Goal: Task Accomplishment & Management: Use online tool/utility

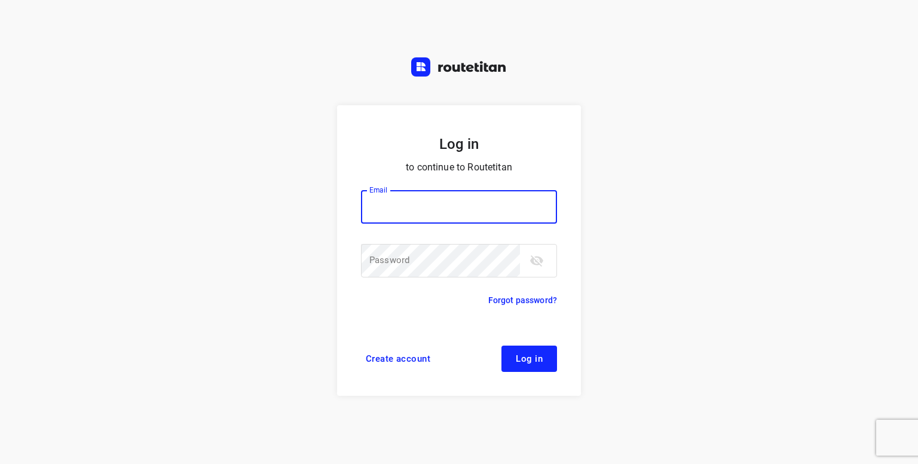
click at [402, 209] on input "email" at bounding box center [459, 206] width 196 height 33
type input "p.hilderson@telenet.be"
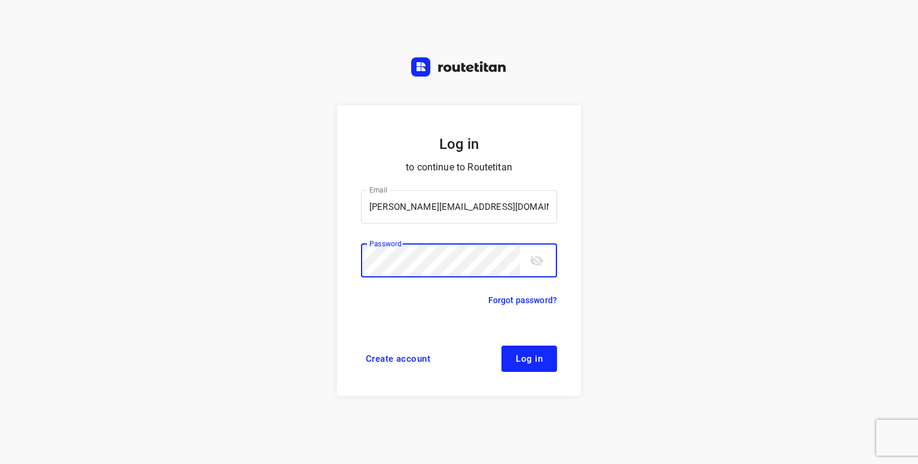
click at [535, 360] on span "Log in" at bounding box center [529, 359] width 27 height 10
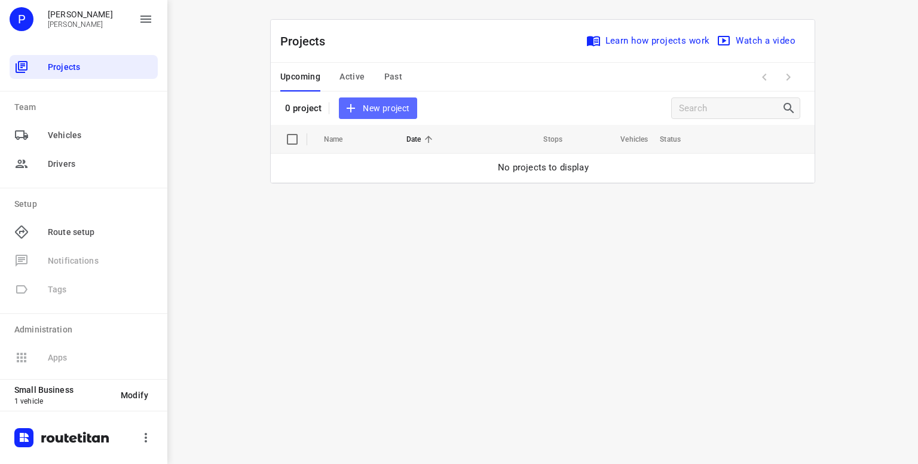
click at [360, 112] on span "New project" at bounding box center [377, 108] width 63 height 15
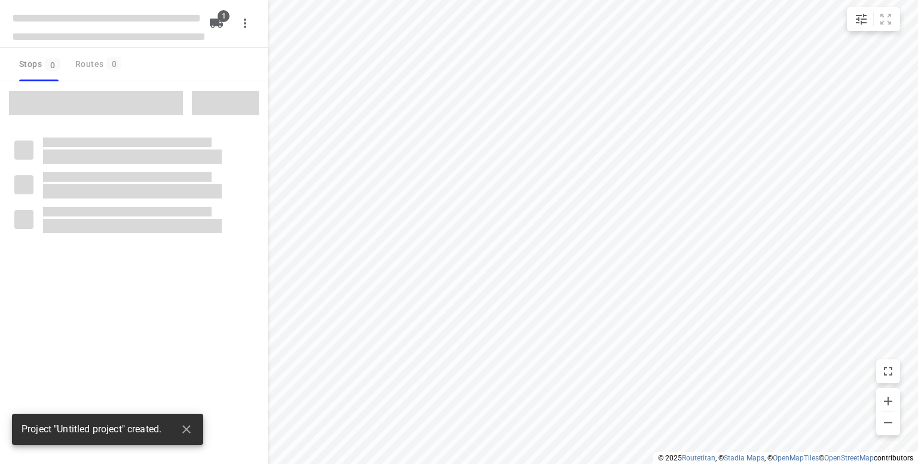
type input "distance"
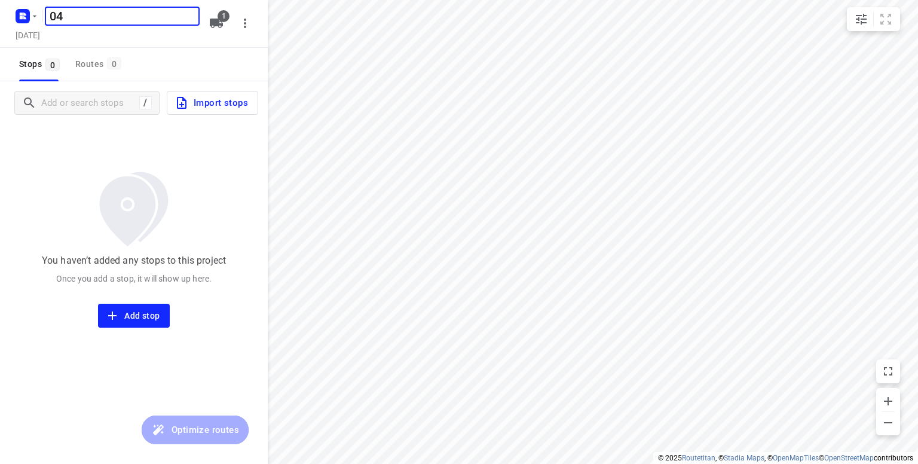
type input "0"
type input "[DATE]"
click at [103, 103] on input "Add or search stops" at bounding box center [89, 103] width 94 height 19
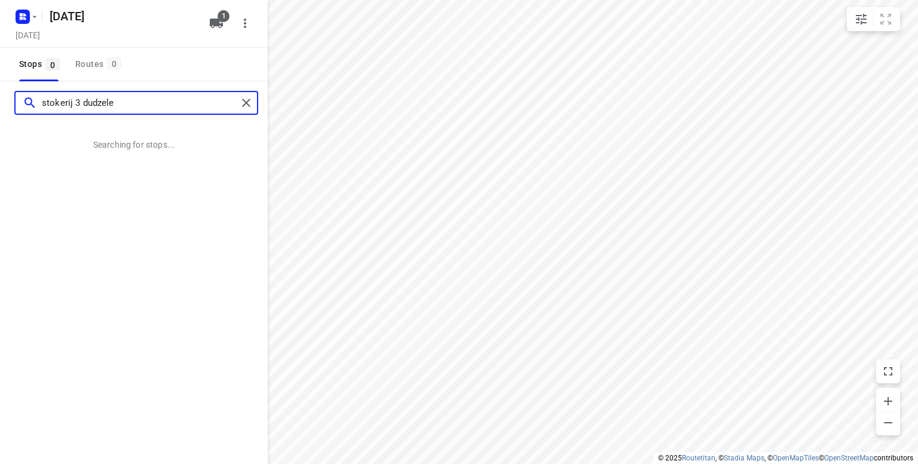
type input "stokerij 3 dudzele"
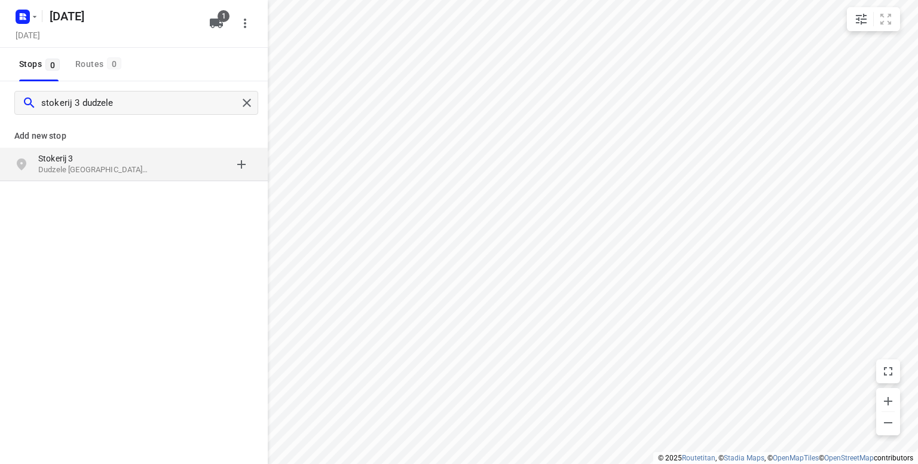
click at [72, 158] on p "Stokerij 3" at bounding box center [93, 158] width 110 height 12
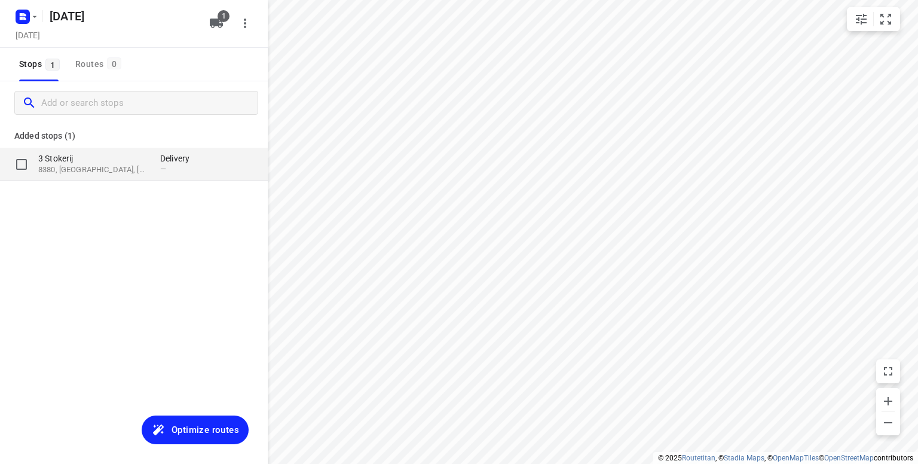
click at [106, 162] on p "3 Stokerij" at bounding box center [93, 158] width 110 height 12
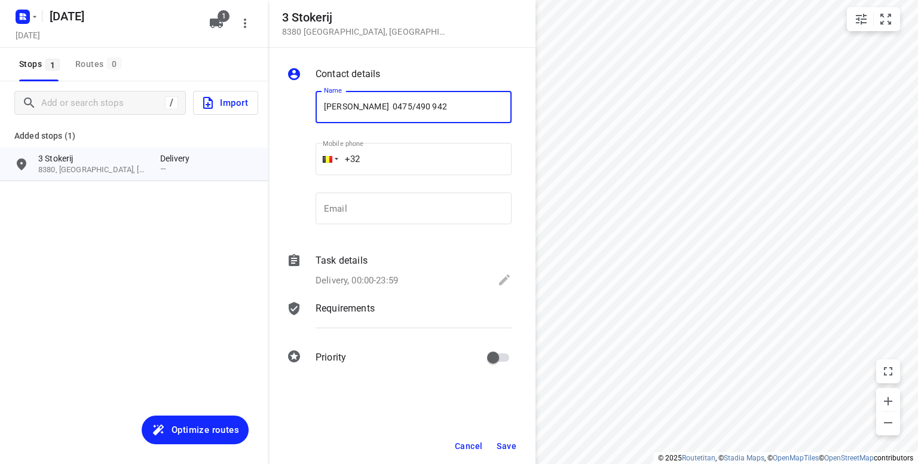
type input "[PERSON_NAME] 0475/490 942"
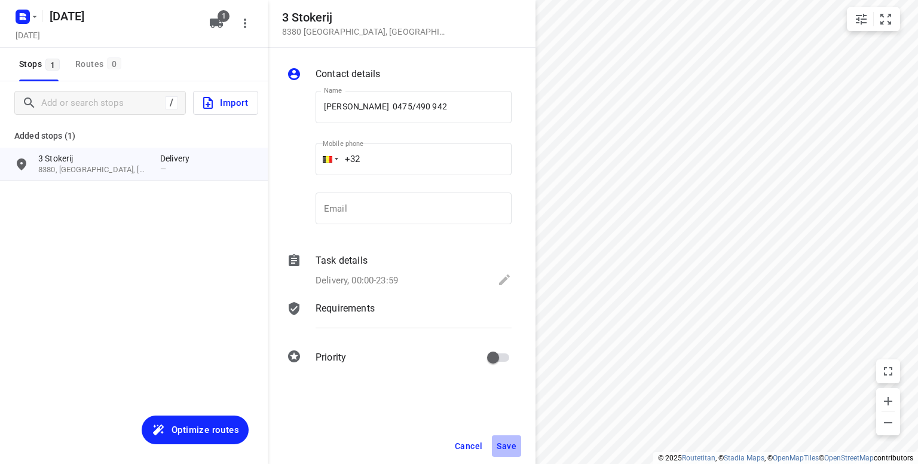
click at [508, 443] on span "Save" at bounding box center [507, 446] width 20 height 10
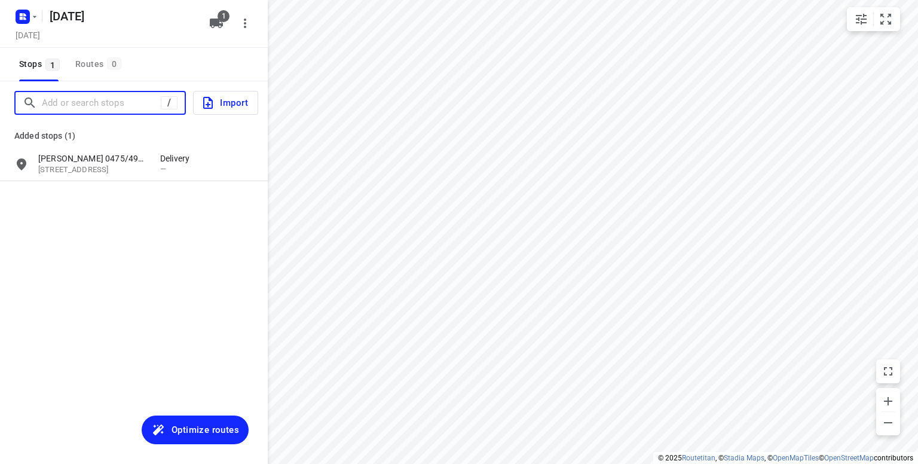
click at [120, 108] on input "Add or search stops" at bounding box center [101, 103] width 119 height 19
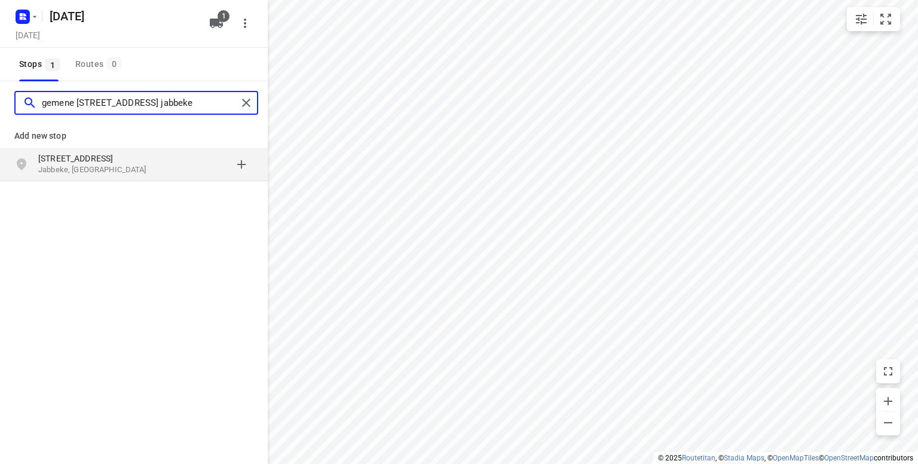
type input "gemene [STREET_ADDRESS] jabbeke"
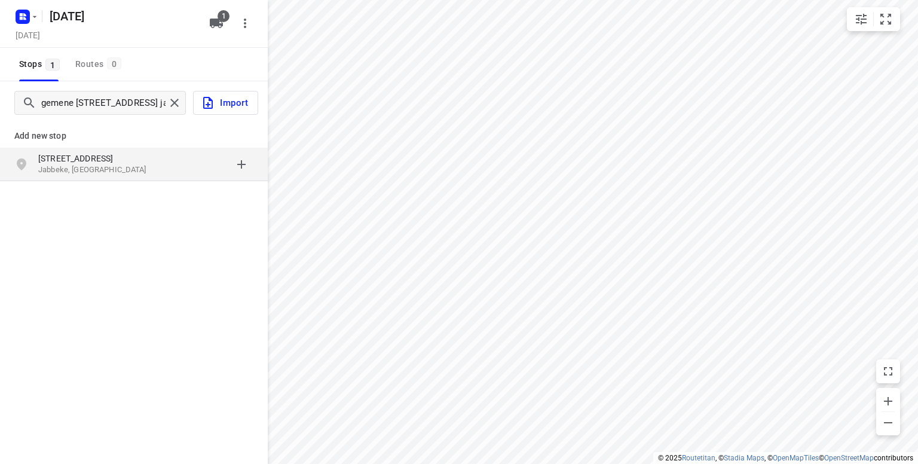
click at [111, 164] on p "Jabbeke, [GEOGRAPHIC_DATA]" at bounding box center [93, 169] width 110 height 11
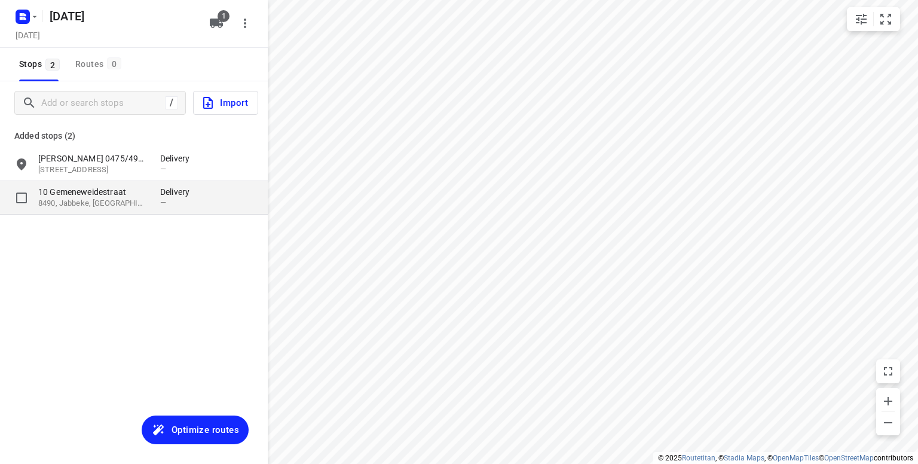
click at [110, 194] on p "10 Gemeneweidestraat" at bounding box center [93, 192] width 110 height 12
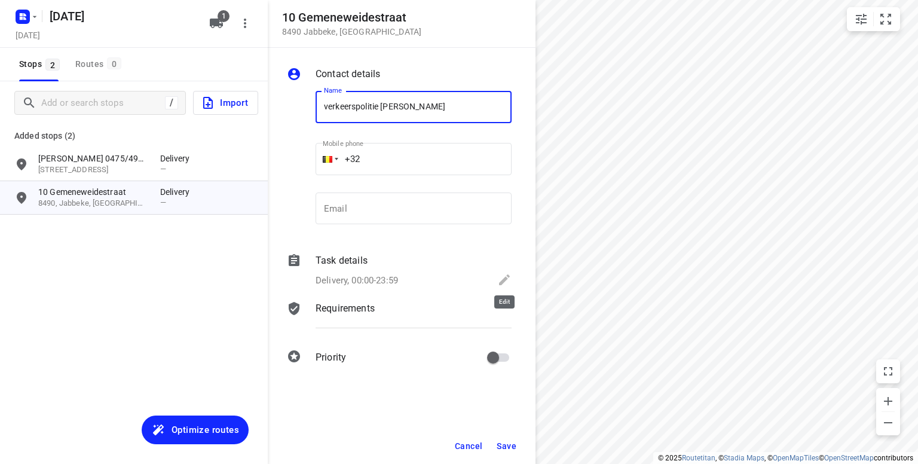
type input "verkeerspolitie [PERSON_NAME]"
click at [499, 283] on icon at bounding box center [504, 280] width 14 height 14
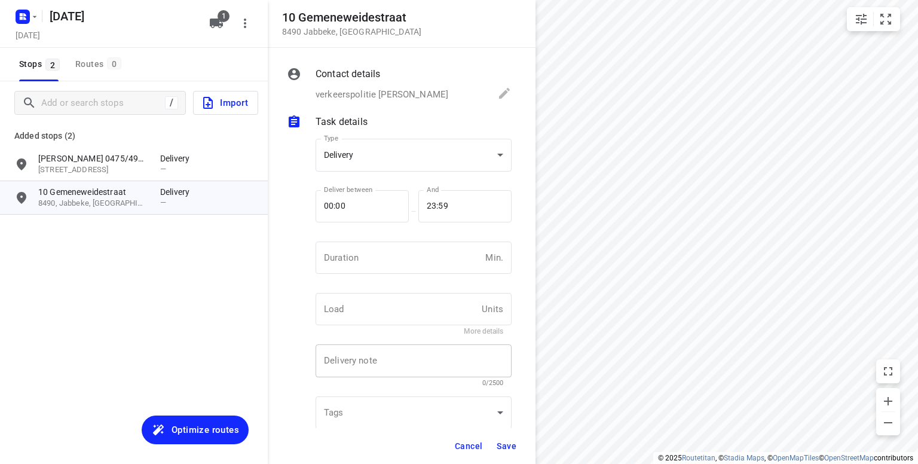
click at [363, 359] on textarea at bounding box center [413, 361] width 179 height 11
type textarea "050/ 457 710"
click at [507, 445] on span "Save" at bounding box center [507, 446] width 20 height 10
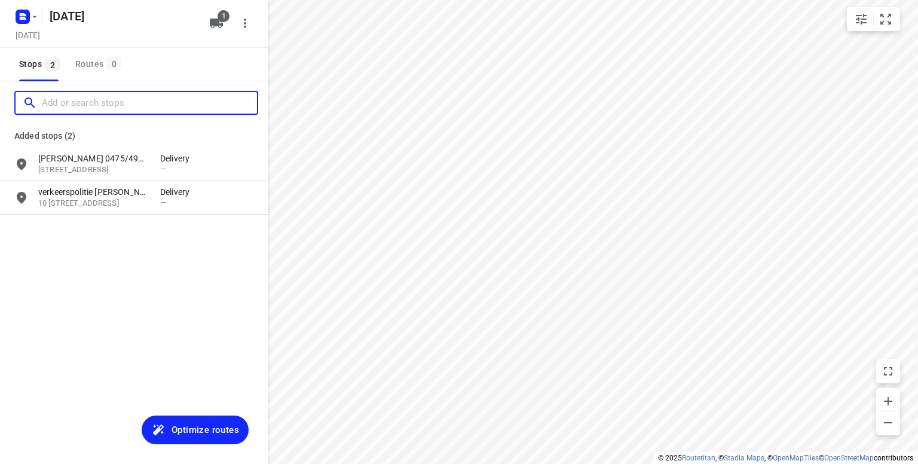
click at [74, 103] on input "Add or search stops" at bounding box center [149, 103] width 215 height 19
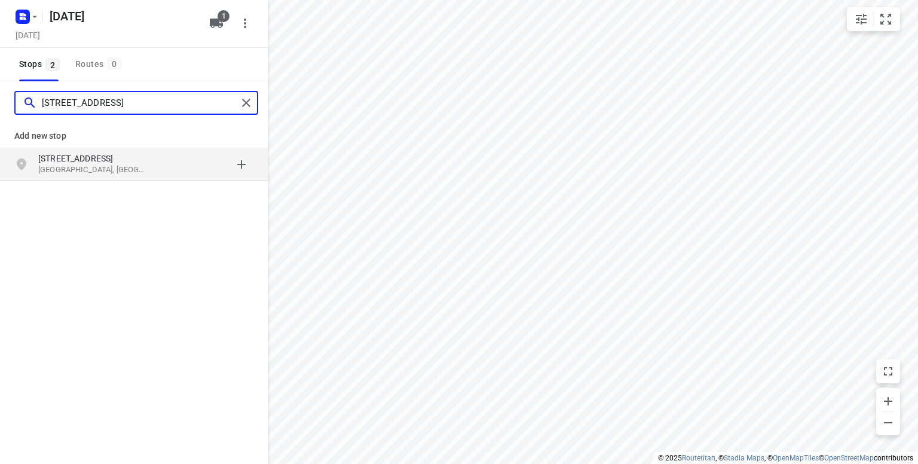
type input "[STREET_ADDRESS]"
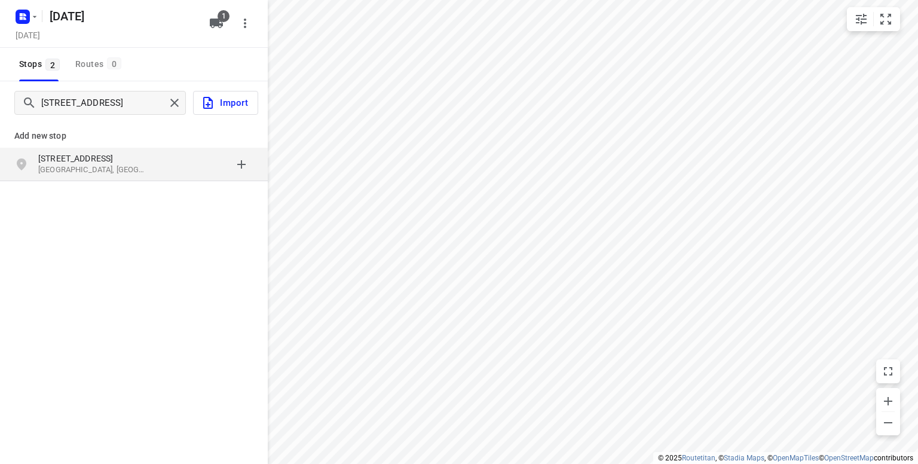
click at [63, 159] on p "[STREET_ADDRESS]" at bounding box center [93, 158] width 110 height 12
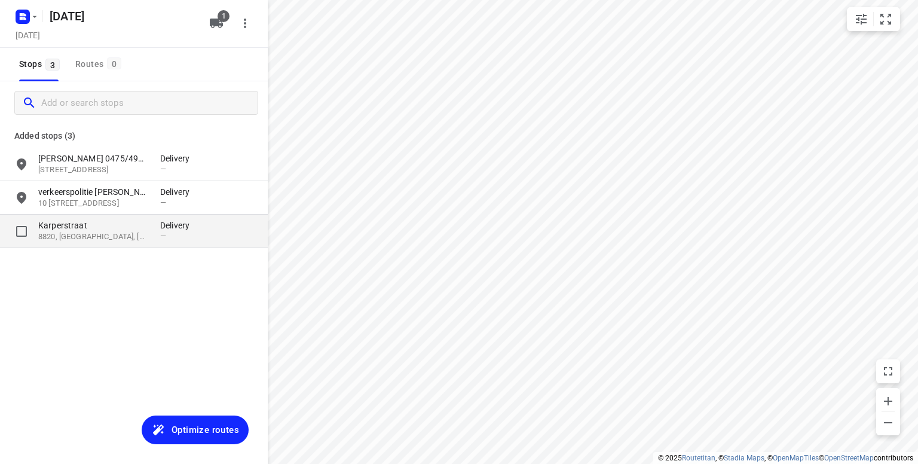
click at [96, 226] on p "Karperstraat" at bounding box center [93, 225] width 110 height 12
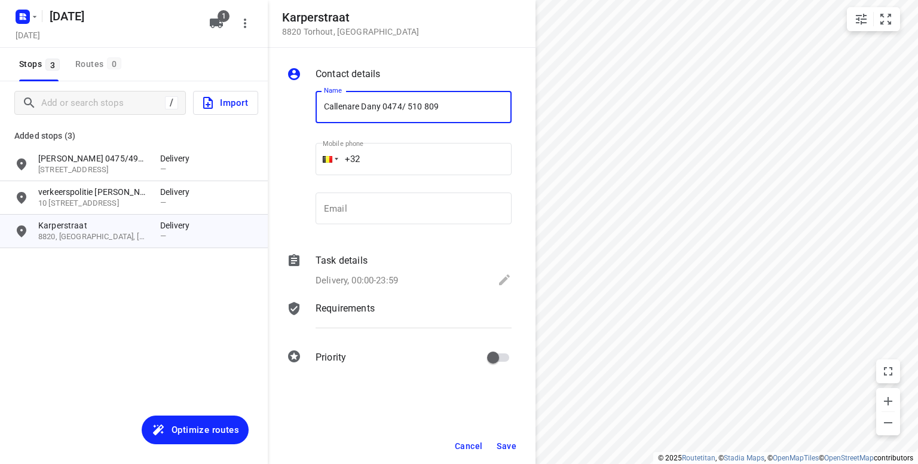
click at [352, 106] on input "Callenare Dany 0474/ 510 809" at bounding box center [414, 107] width 196 height 32
type input "[PERSON_NAME] 0474/ 510 809"
click at [506, 444] on span "Save" at bounding box center [507, 446] width 20 height 10
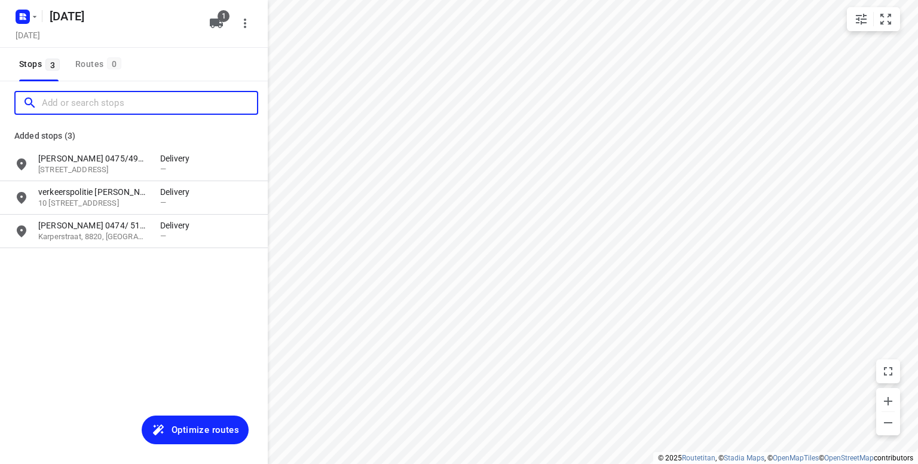
click at [117, 101] on input "Add or search stops" at bounding box center [149, 103] width 215 height 19
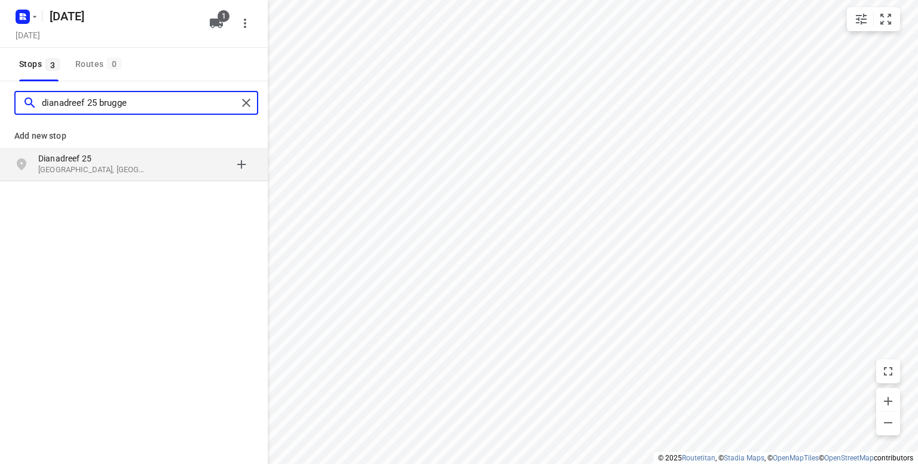
type input "dianadreef 25 brugge"
click at [85, 168] on p "[GEOGRAPHIC_DATA], [GEOGRAPHIC_DATA]" at bounding box center [93, 169] width 110 height 11
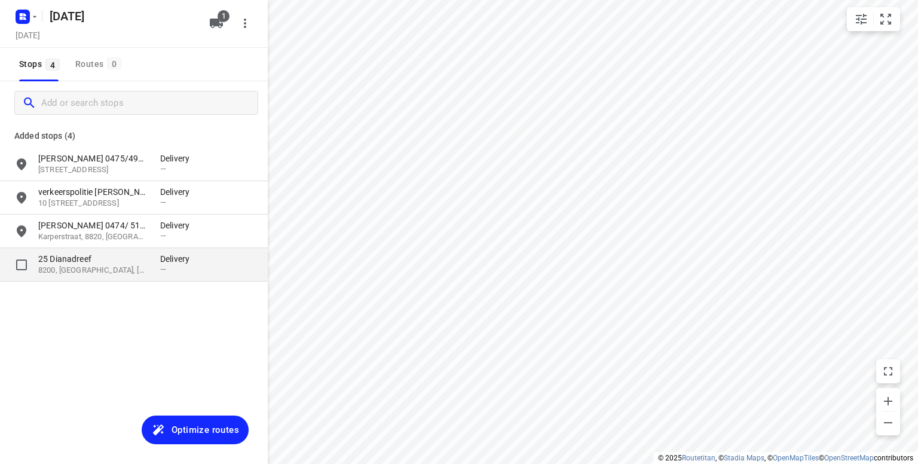
click at [86, 263] on p "25 Dianadreef" at bounding box center [93, 259] width 110 height 12
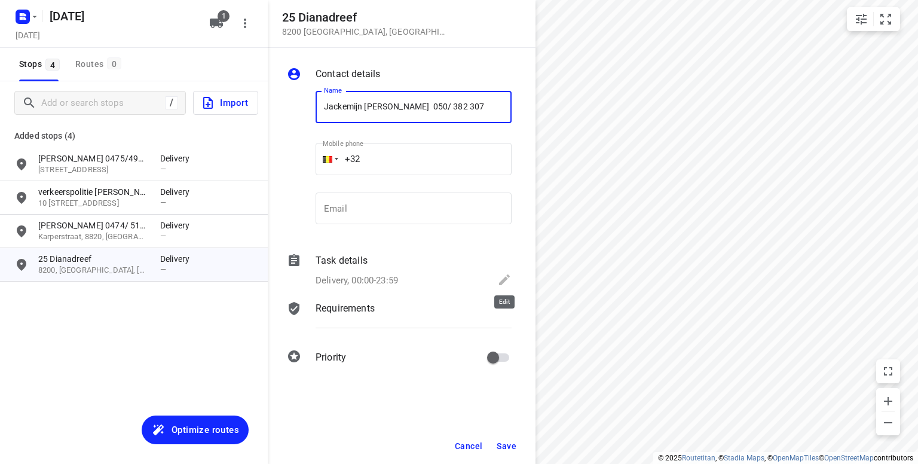
type input "Jackemijn [PERSON_NAME] 050/ 382 307"
click at [497, 279] on icon at bounding box center [504, 280] width 14 height 14
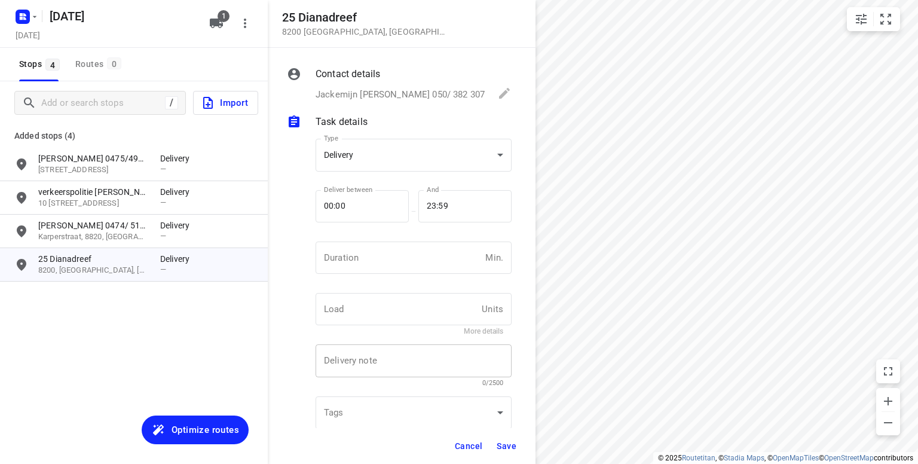
click at [366, 368] on div "x Delivery note" at bounding box center [414, 360] width 196 height 33
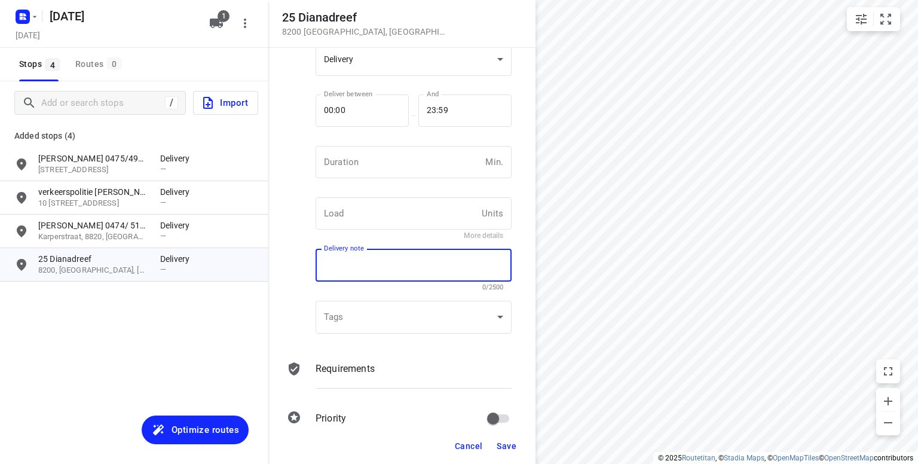
scroll to position [100, 0]
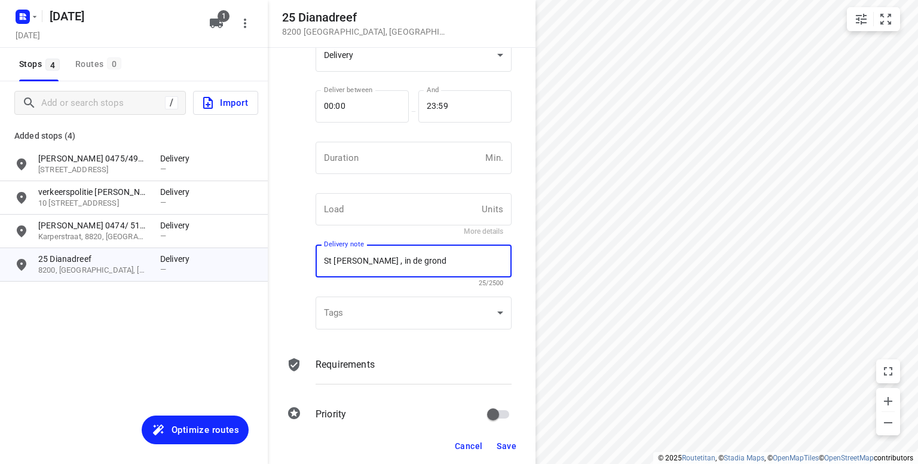
type textarea "St [PERSON_NAME] , in de grond"
click at [503, 444] on span "Save" at bounding box center [507, 446] width 20 height 10
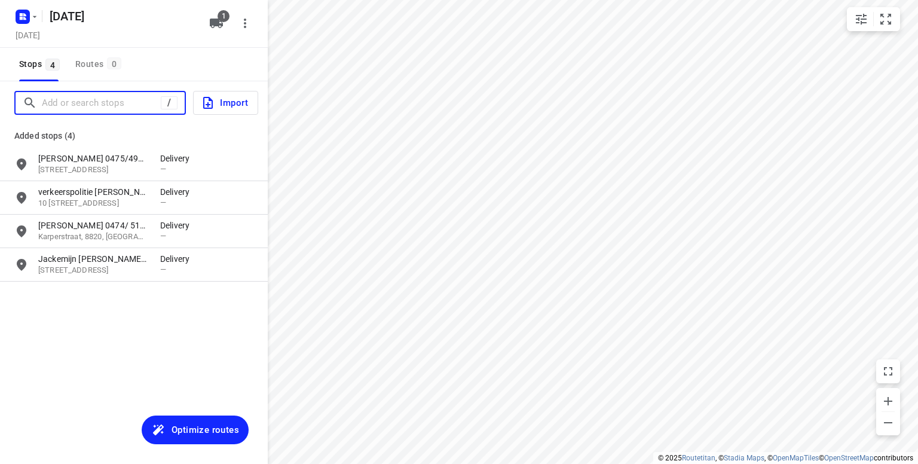
click at [113, 106] on input "Add or search stops" at bounding box center [101, 103] width 119 height 19
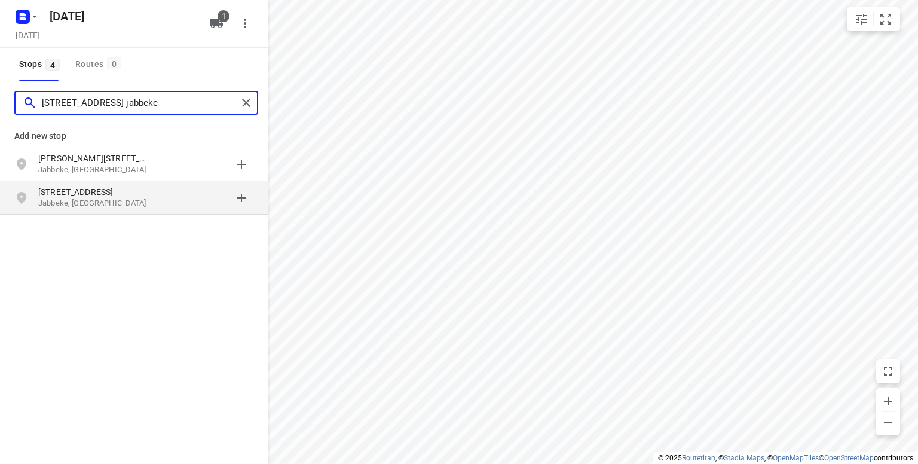
type input "[STREET_ADDRESS] jabbeke"
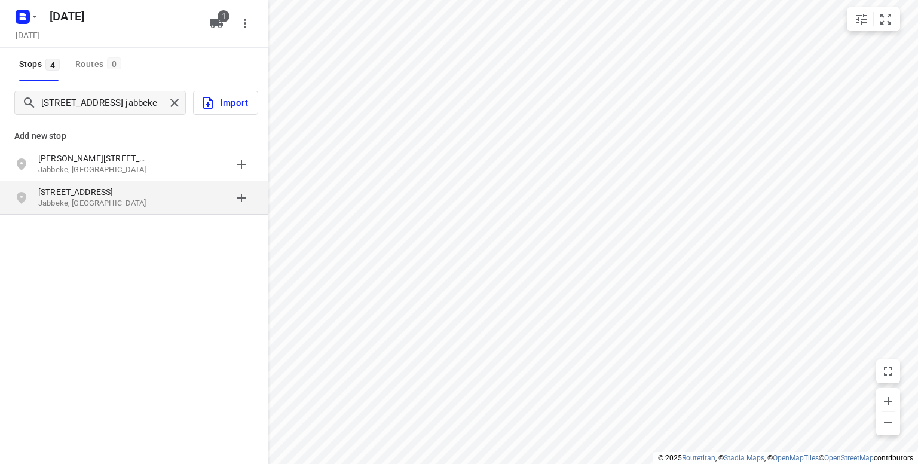
click at [92, 194] on p "[STREET_ADDRESS]" at bounding box center [93, 192] width 110 height 12
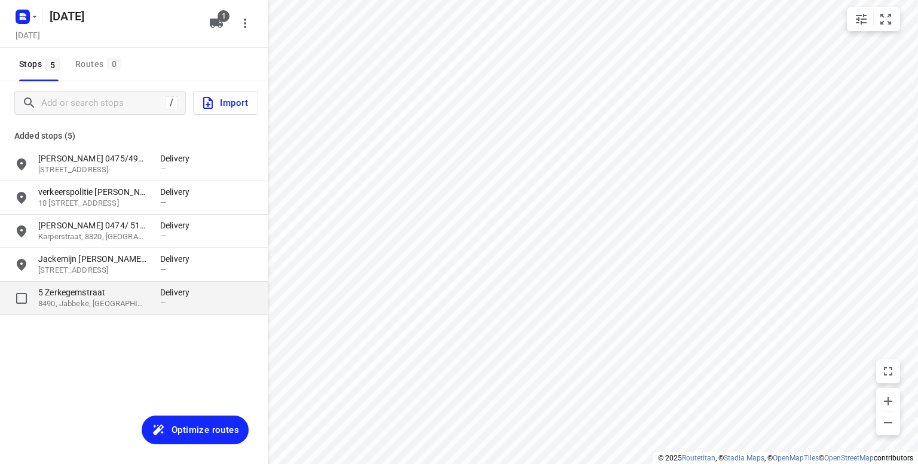
click at [98, 299] on p "8490, Jabbeke, [GEOGRAPHIC_DATA]" at bounding box center [93, 303] width 110 height 11
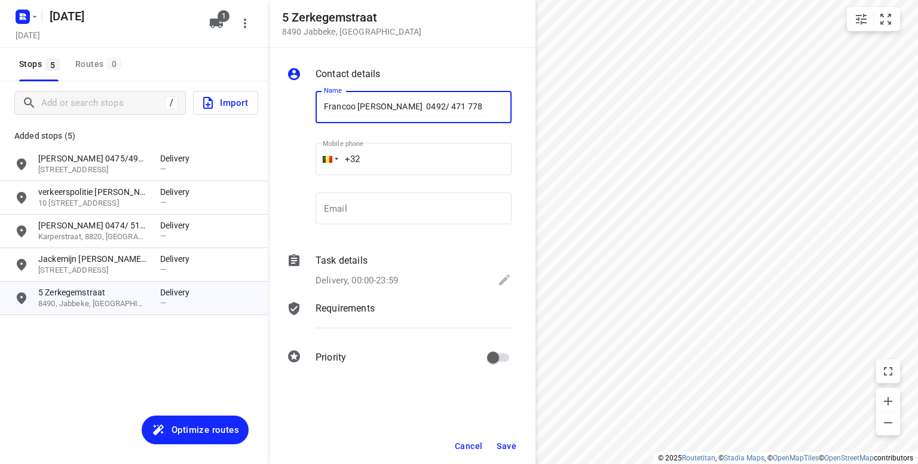
type input "Francoo [PERSON_NAME] 0492/ 471 778"
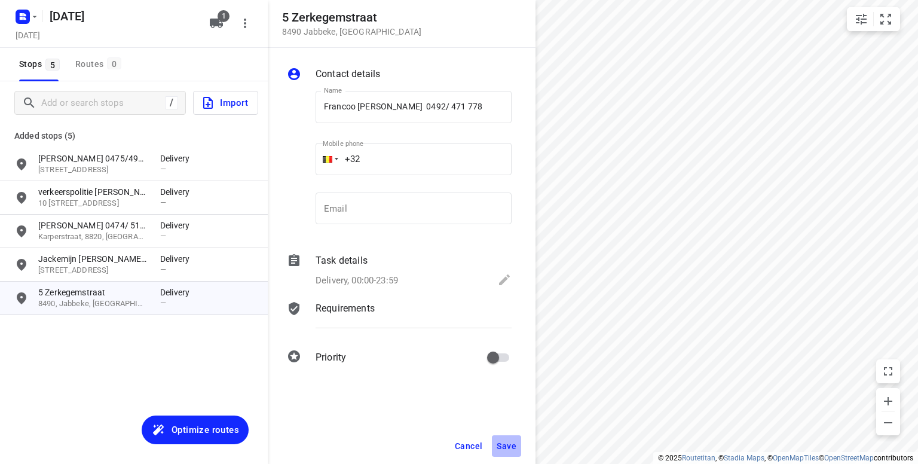
click at [511, 443] on span "Save" at bounding box center [507, 446] width 20 height 10
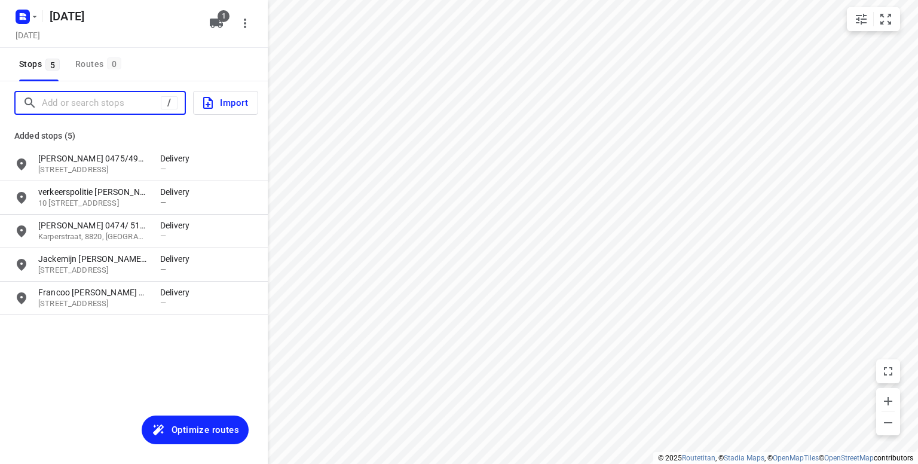
click at [87, 103] on input "Add or search stops" at bounding box center [101, 103] width 119 height 19
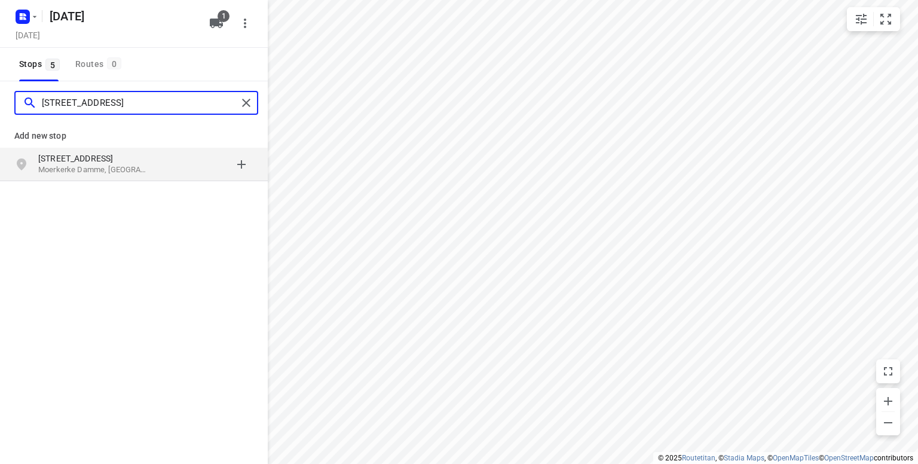
type input "[STREET_ADDRESS]"
click at [77, 167] on p "Moerkerke Damme, [GEOGRAPHIC_DATA]" at bounding box center [93, 169] width 110 height 11
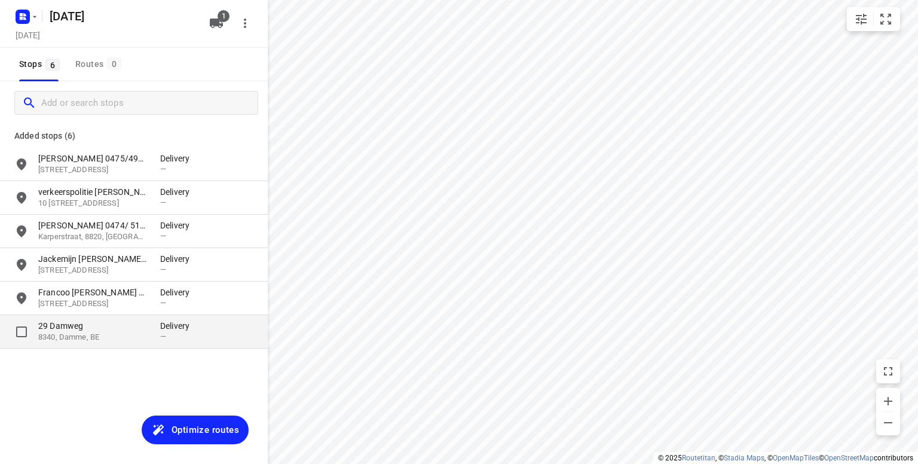
click at [103, 338] on p "8340, Damme, BE" at bounding box center [93, 337] width 110 height 11
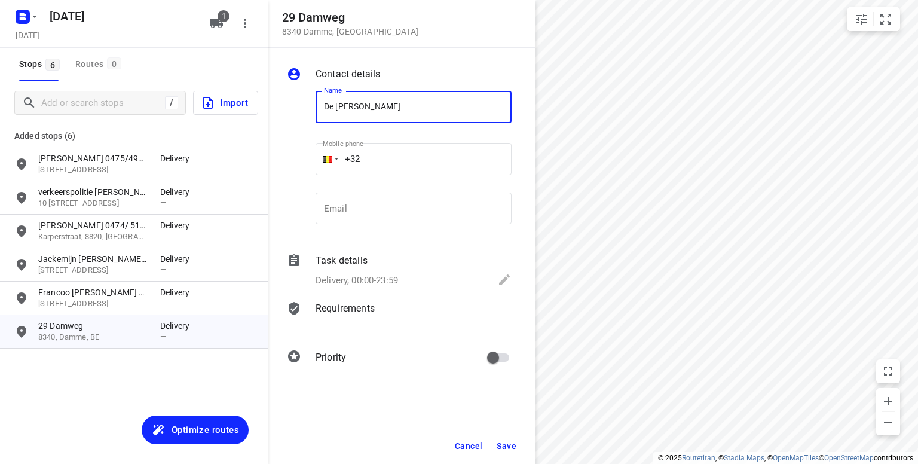
click at [409, 107] on input "De [PERSON_NAME]" at bounding box center [414, 107] width 196 height 32
type input "De [PERSON_NAME] 0477/ 670 900"
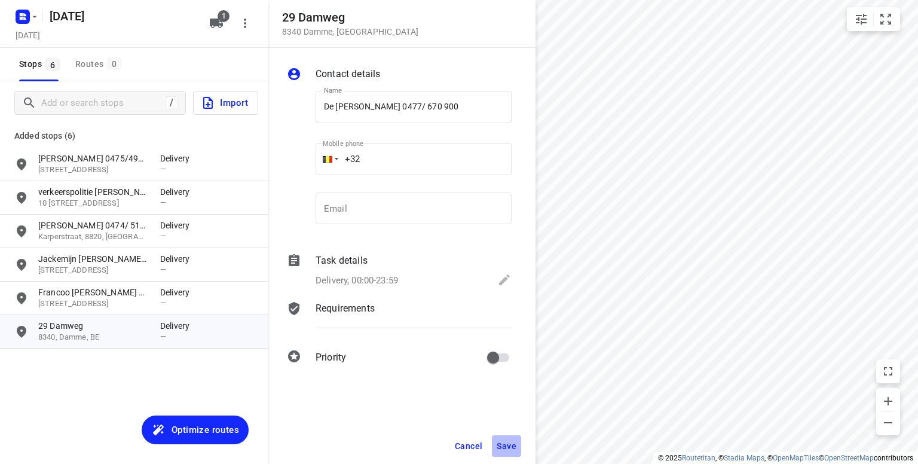
click at [509, 446] on span "Save" at bounding box center [507, 446] width 20 height 10
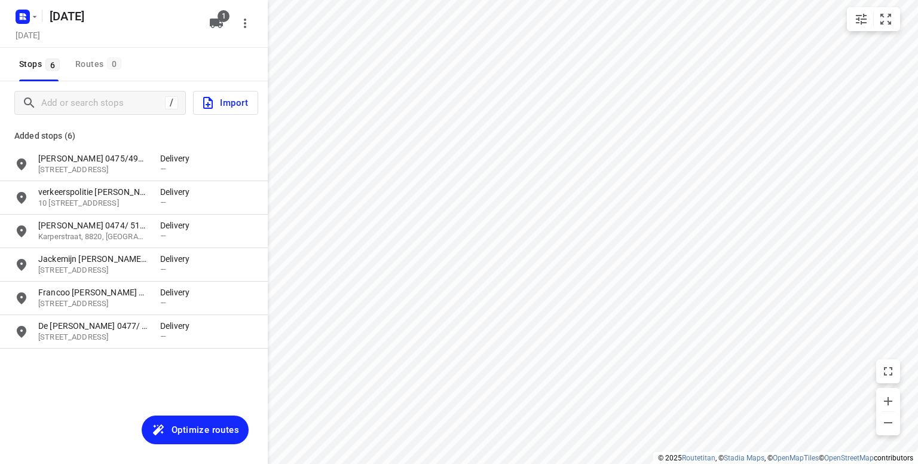
click at [214, 426] on span "Optimize routes" at bounding box center [206, 430] width 68 height 16
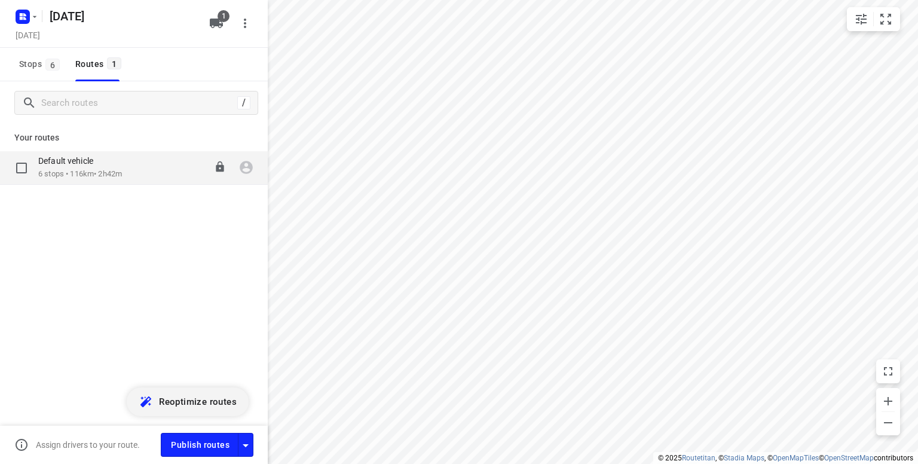
click at [103, 173] on p "6 stops • 116km • 2h42m" at bounding box center [80, 174] width 84 height 11
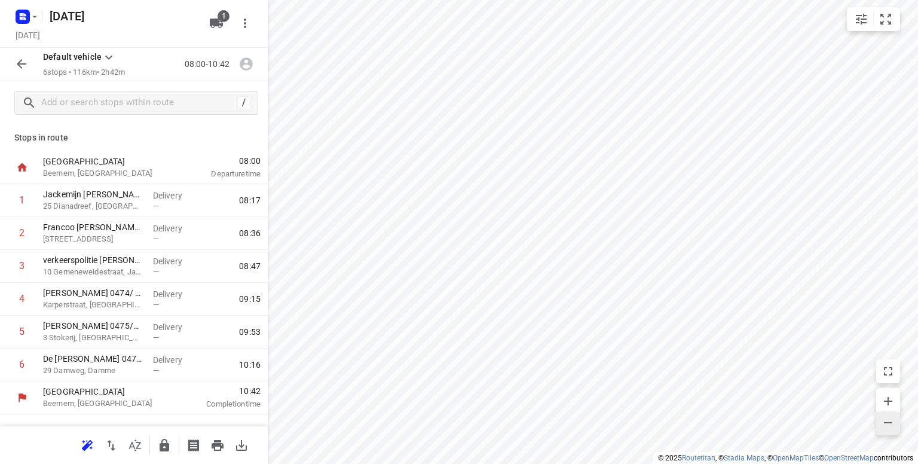
click at [889, 420] on icon "button" at bounding box center [888, 422] width 14 height 14
click at [160, 434] on button "button" at bounding box center [164, 445] width 24 height 24
click at [24, 63] on icon "button" at bounding box center [21, 64] width 14 height 14
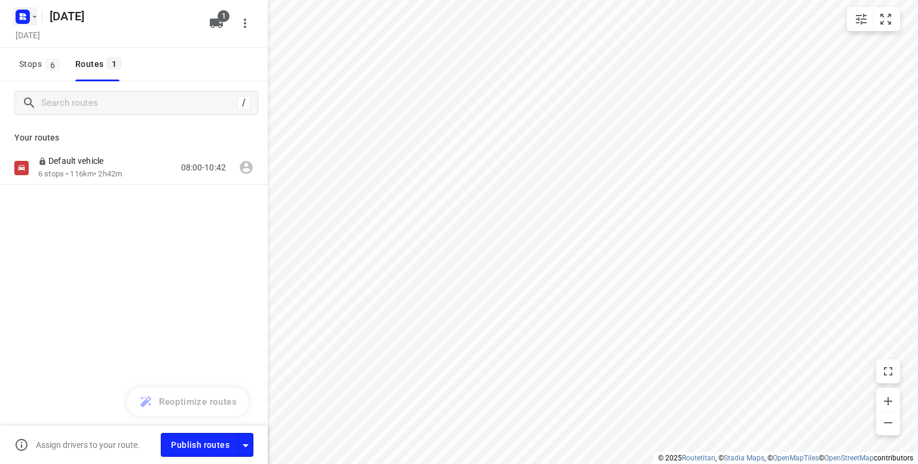
click at [25, 19] on icon "button" at bounding box center [24, 18] width 3 height 3
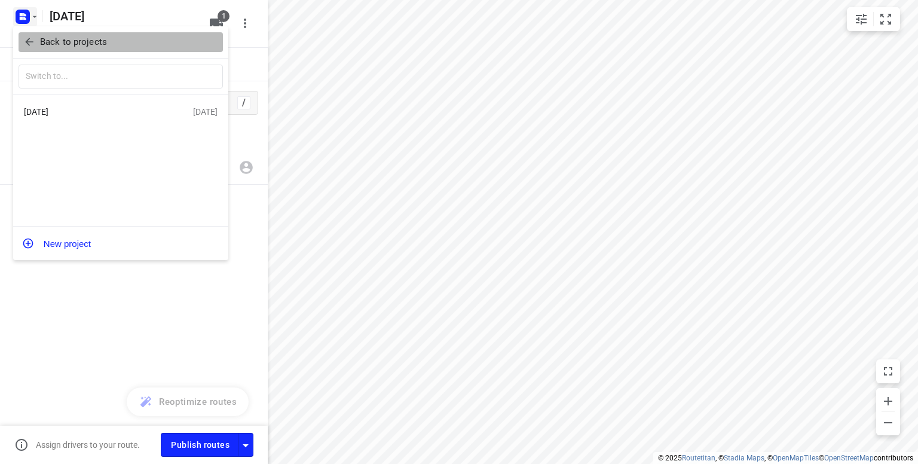
click at [26, 39] on icon "button" at bounding box center [29, 42] width 12 height 12
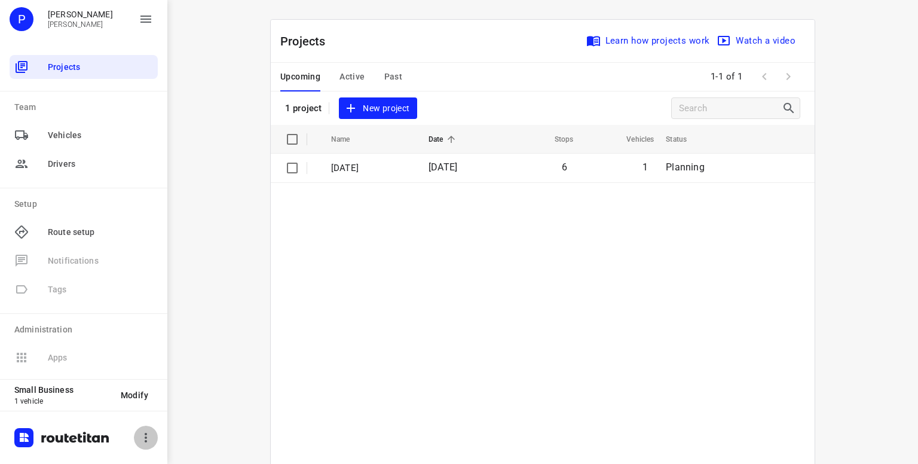
click at [145, 446] on button "button" at bounding box center [146, 438] width 24 height 24
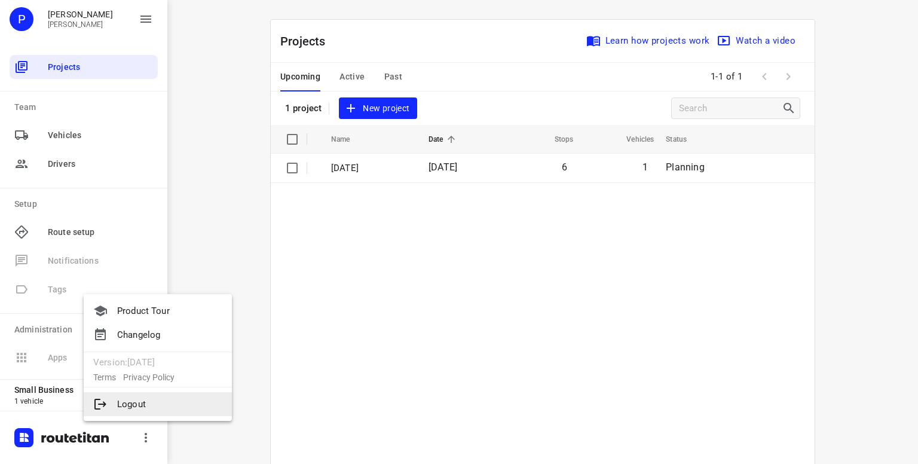
click at [134, 408] on li "Logout" at bounding box center [158, 404] width 148 height 24
